Goal: Transaction & Acquisition: Purchase product/service

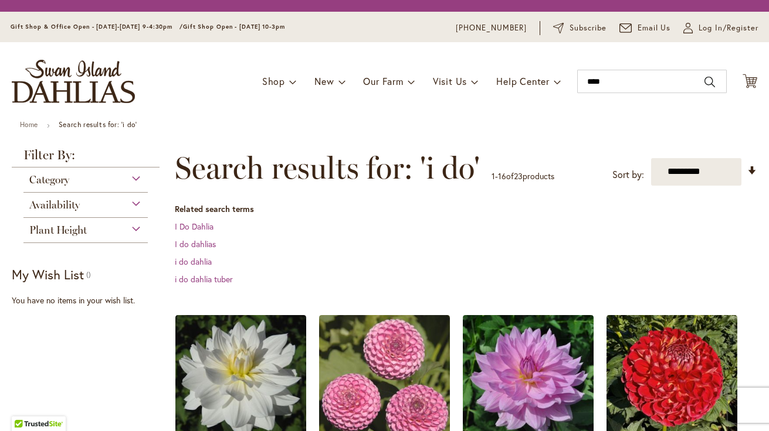
scroll to position [249, 0]
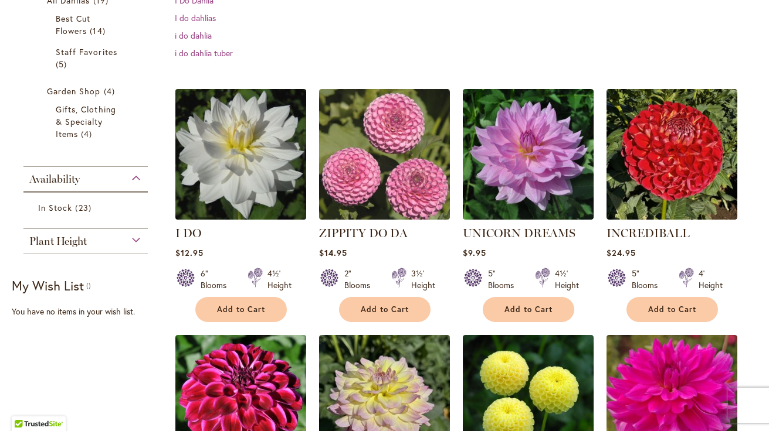
click at [250, 137] on img at bounding box center [240, 154] width 137 height 137
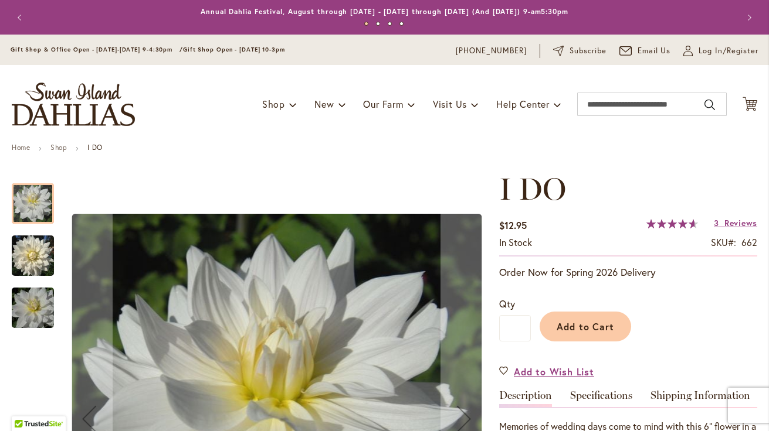
scroll to position [266, 0]
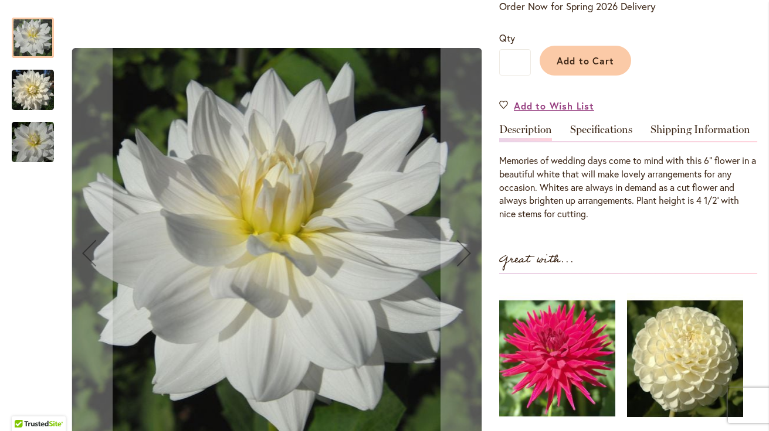
type input "**********"
